Goal: Navigation & Orientation: Go to known website

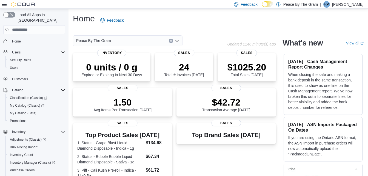
scroll to position [76, 0]
